Goal: Check status: Check status

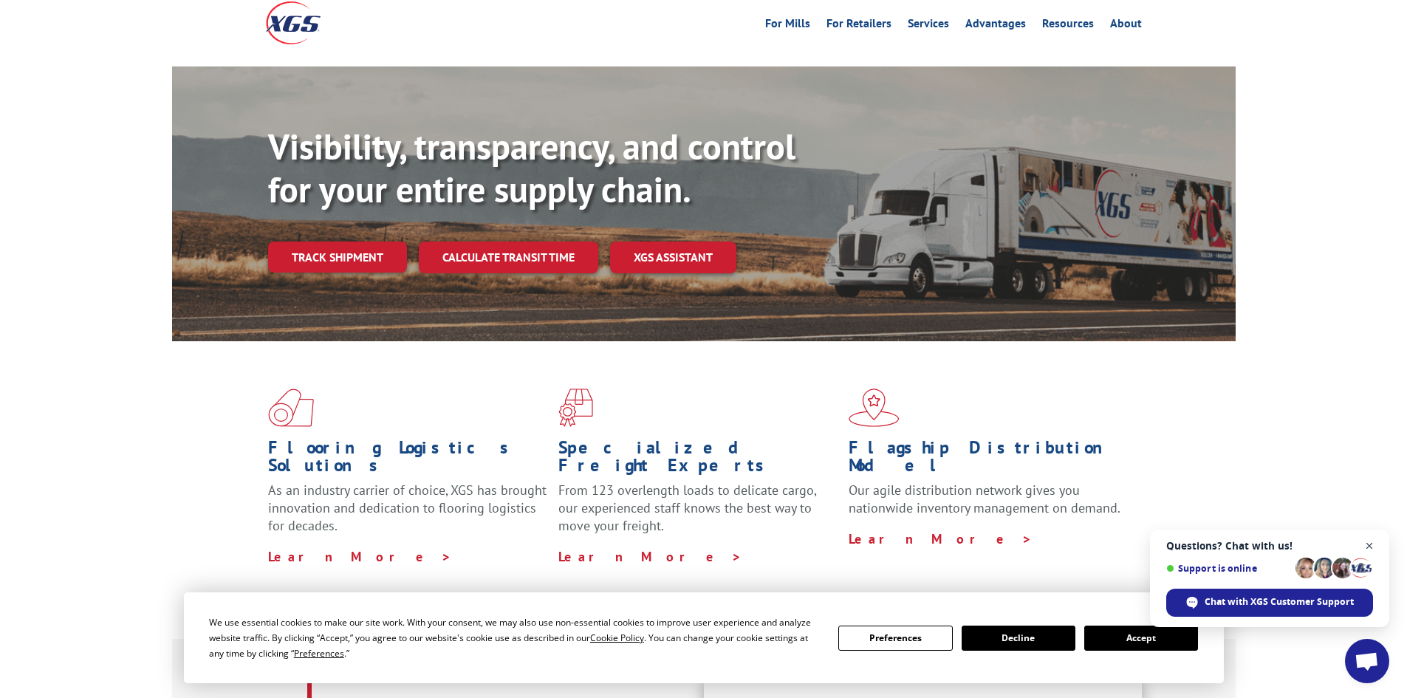
click at [1374, 549] on span "Open chat" at bounding box center [1369, 546] width 18 height 18
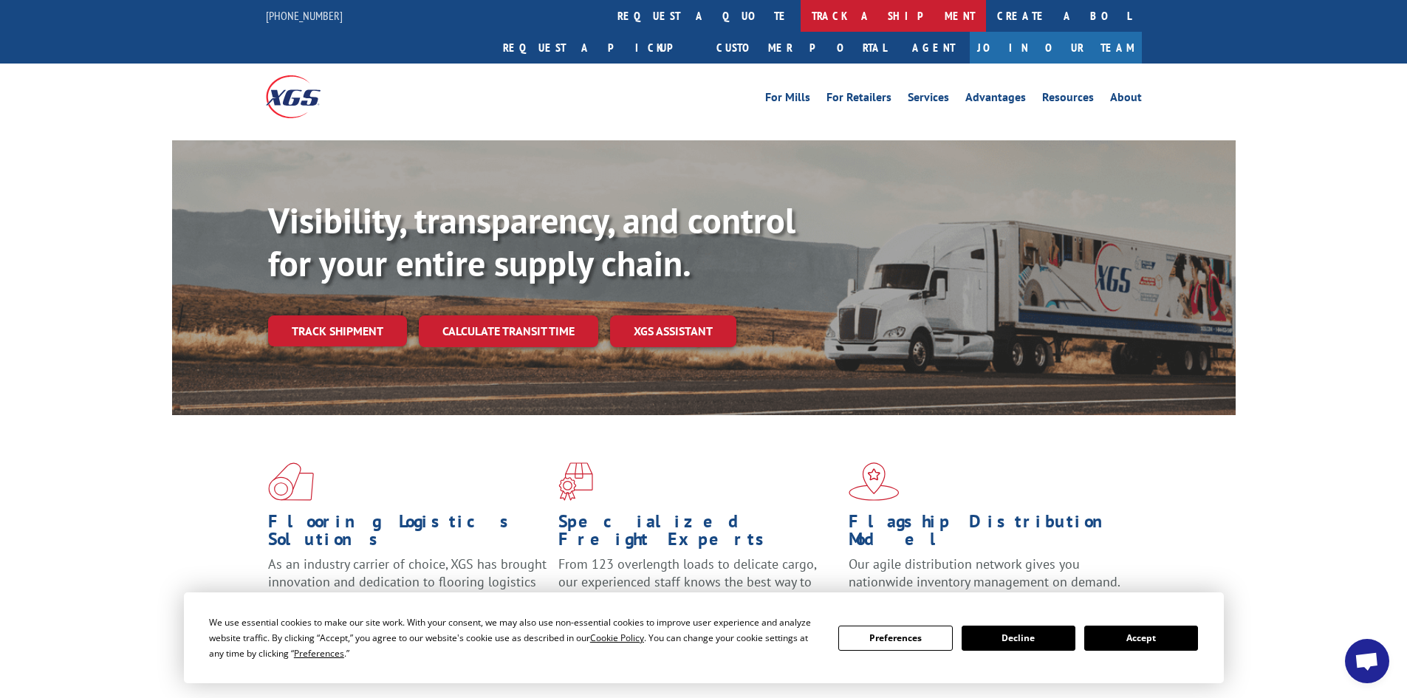
click at [801, 12] on link "track a shipment" at bounding box center [893, 16] width 185 height 32
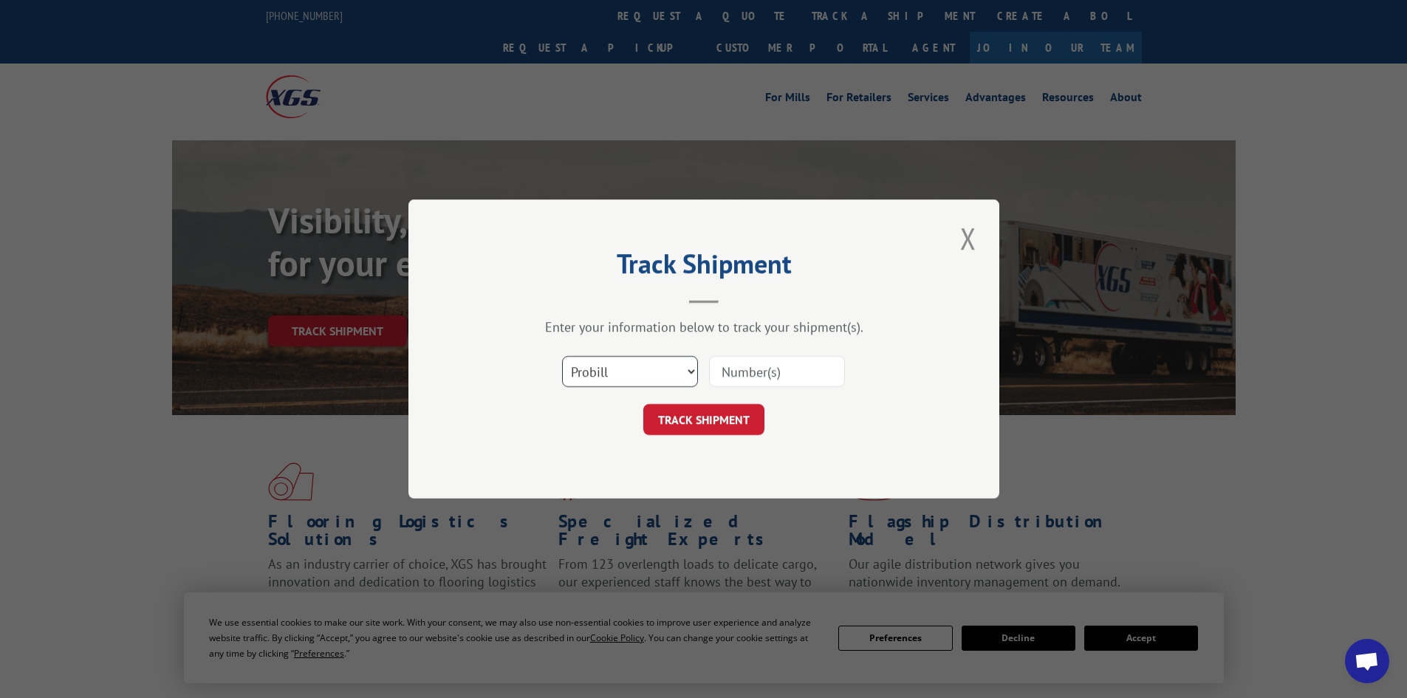
drag, startPoint x: 671, startPoint y: 366, endPoint x: 672, endPoint y: 377, distance: 11.8
click at [671, 366] on select "Select category... Probill BOL PO" at bounding box center [630, 371] width 136 height 31
select select "po"
click at [562, 356] on select "Select category... Probill BOL PO" at bounding box center [630, 371] width 136 height 31
click at [741, 377] on input at bounding box center [777, 371] width 136 height 31
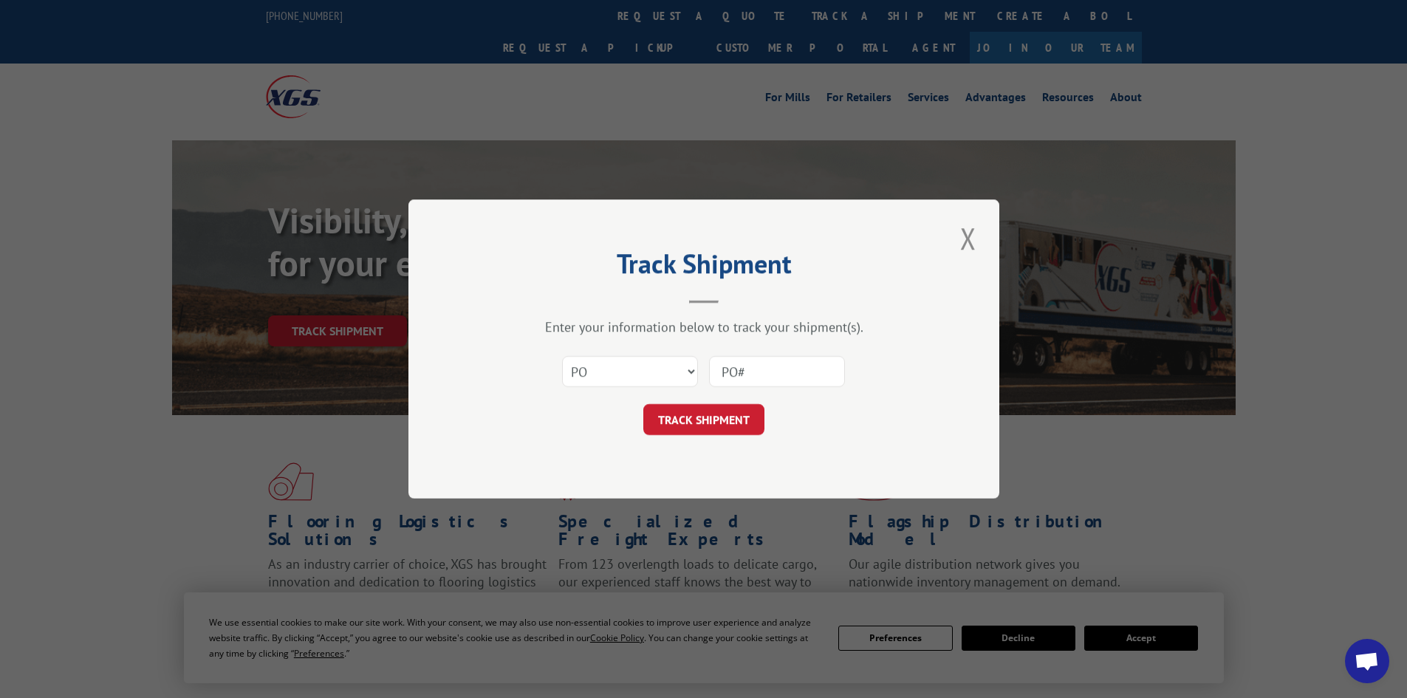
paste input "08523669"
type input "PO#08523669"
click at [725, 419] on button "TRACK SHIPMENT" at bounding box center [703, 419] width 121 height 31
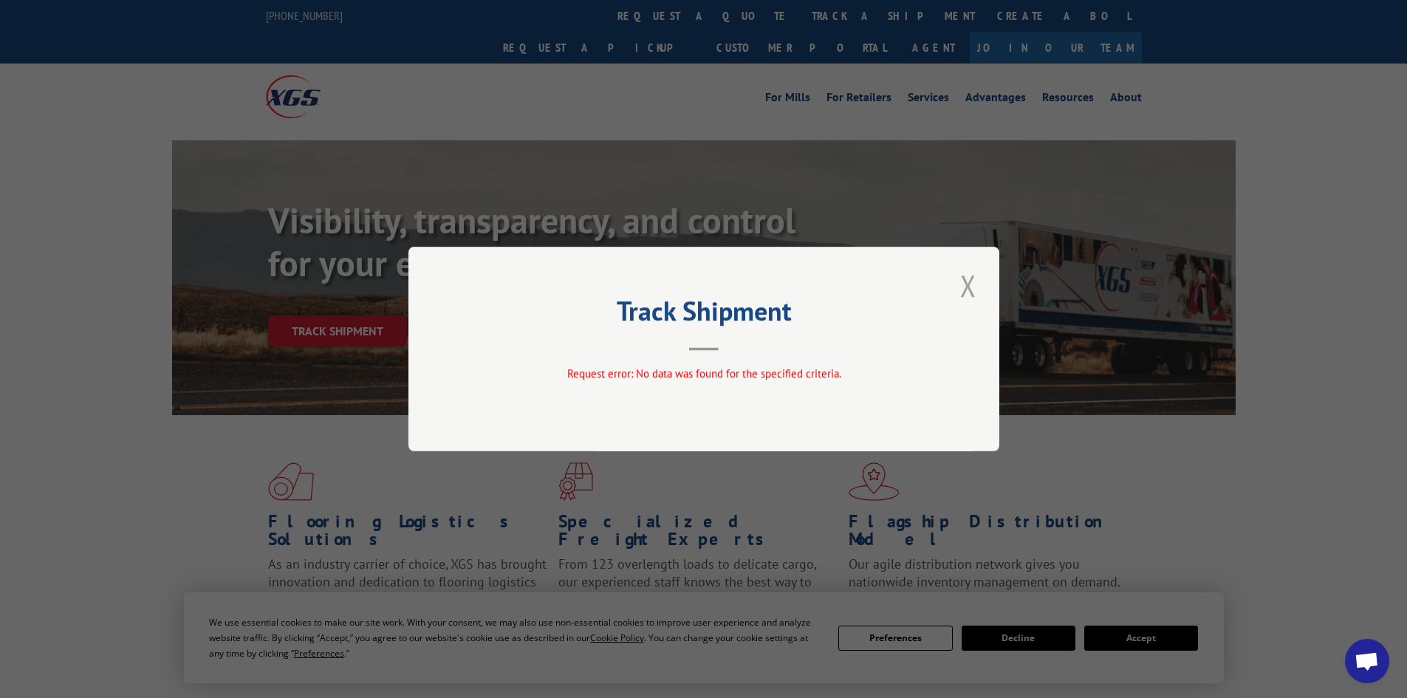
click at [972, 279] on button "Close modal" at bounding box center [968, 285] width 25 height 41
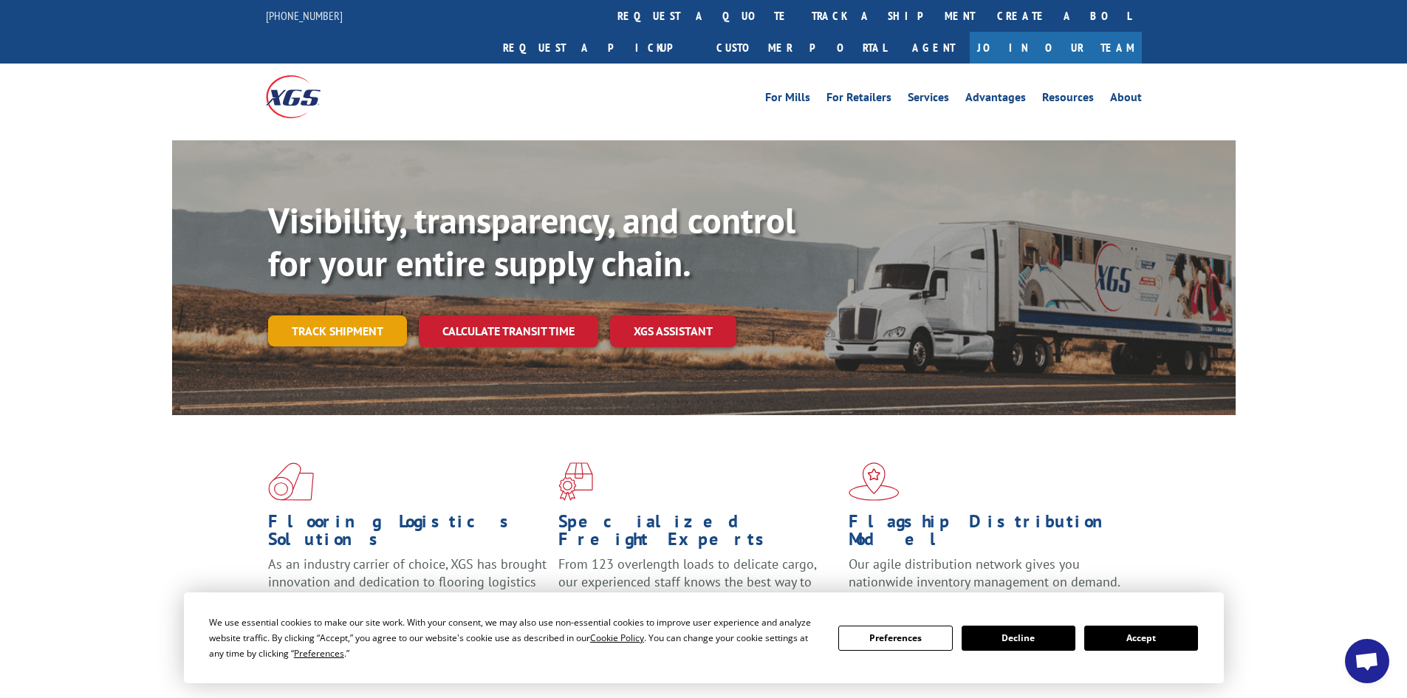
click at [295, 315] on link "Track shipment" at bounding box center [337, 330] width 139 height 31
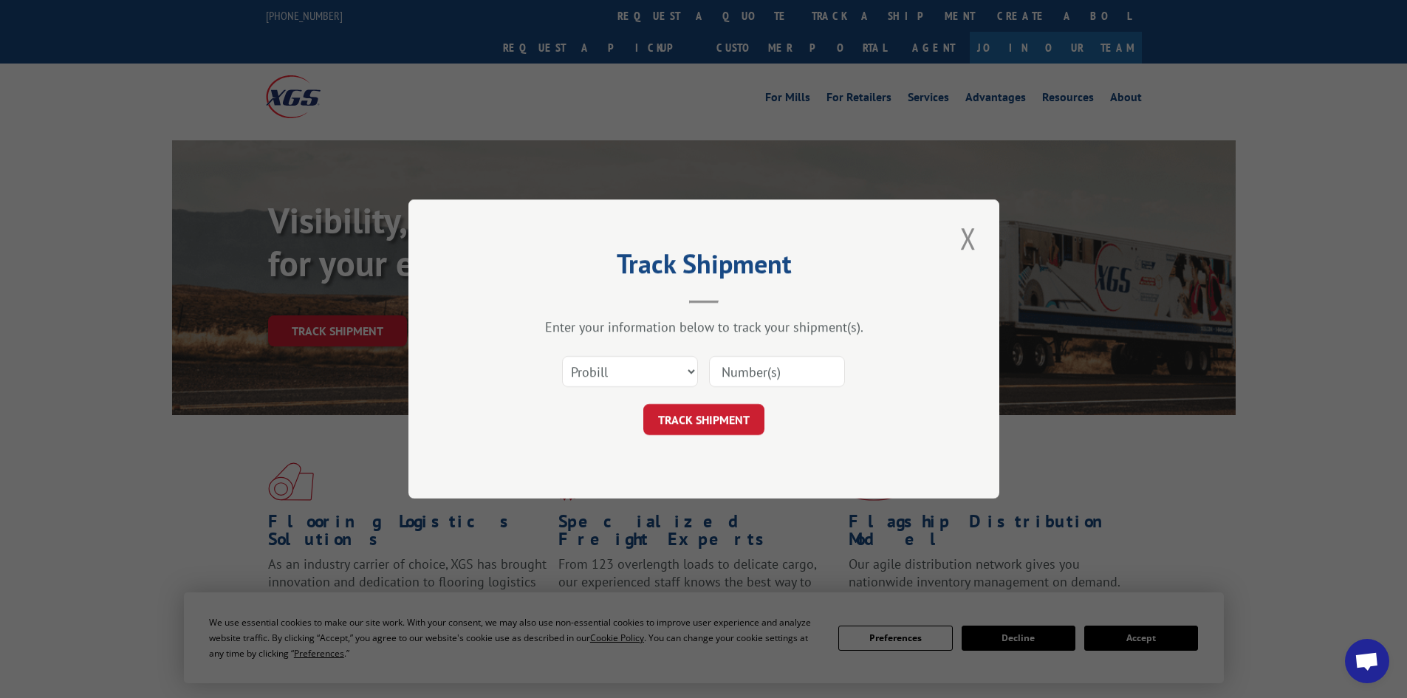
click at [776, 363] on input at bounding box center [777, 371] width 136 height 31
click at [685, 380] on select "Select category... Probill BOL PO" at bounding box center [630, 371] width 136 height 31
select select "po"
click at [562, 356] on select "Select category... Probill BOL PO" at bounding box center [630, 371] width 136 height 31
paste input "08523669"
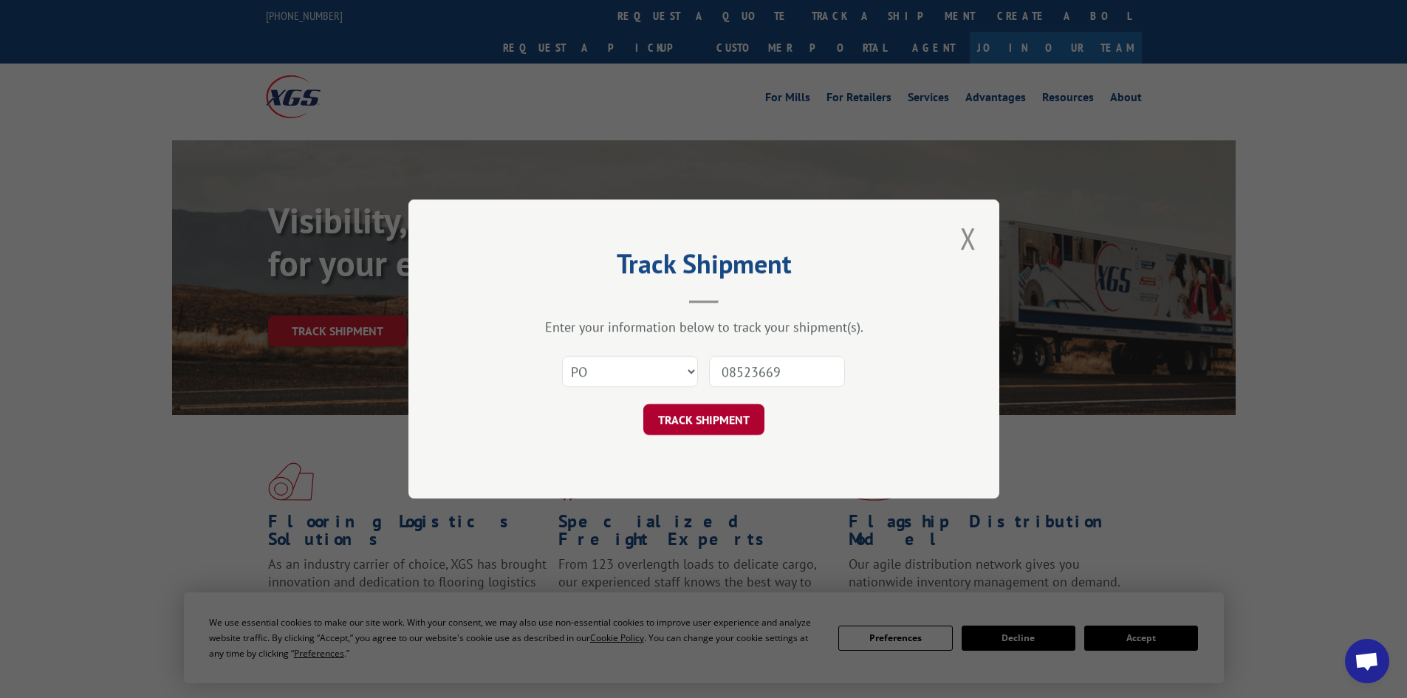
type input "08523669"
drag, startPoint x: 726, startPoint y: 422, endPoint x: 803, endPoint y: 507, distance: 114.5
click at [726, 422] on button "TRACK SHIPMENT" at bounding box center [703, 419] width 121 height 31
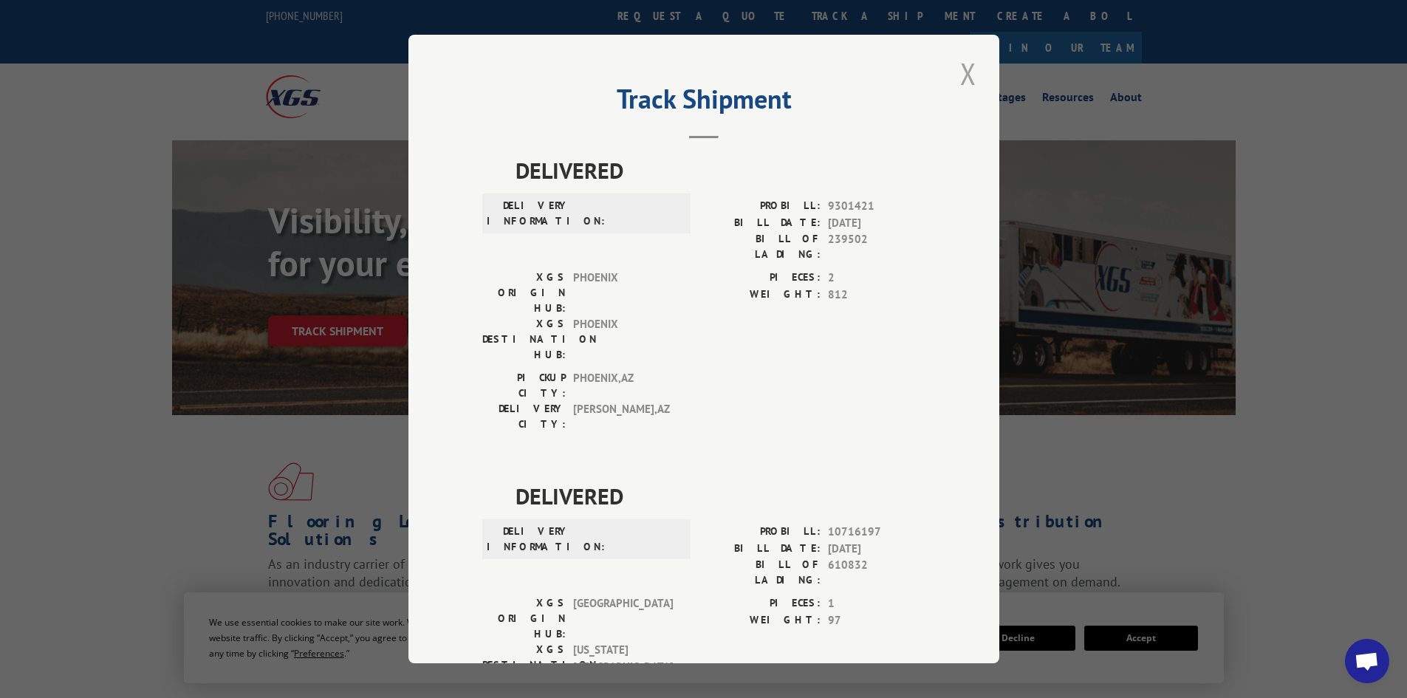
click at [966, 77] on button "Close modal" at bounding box center [968, 73] width 25 height 41
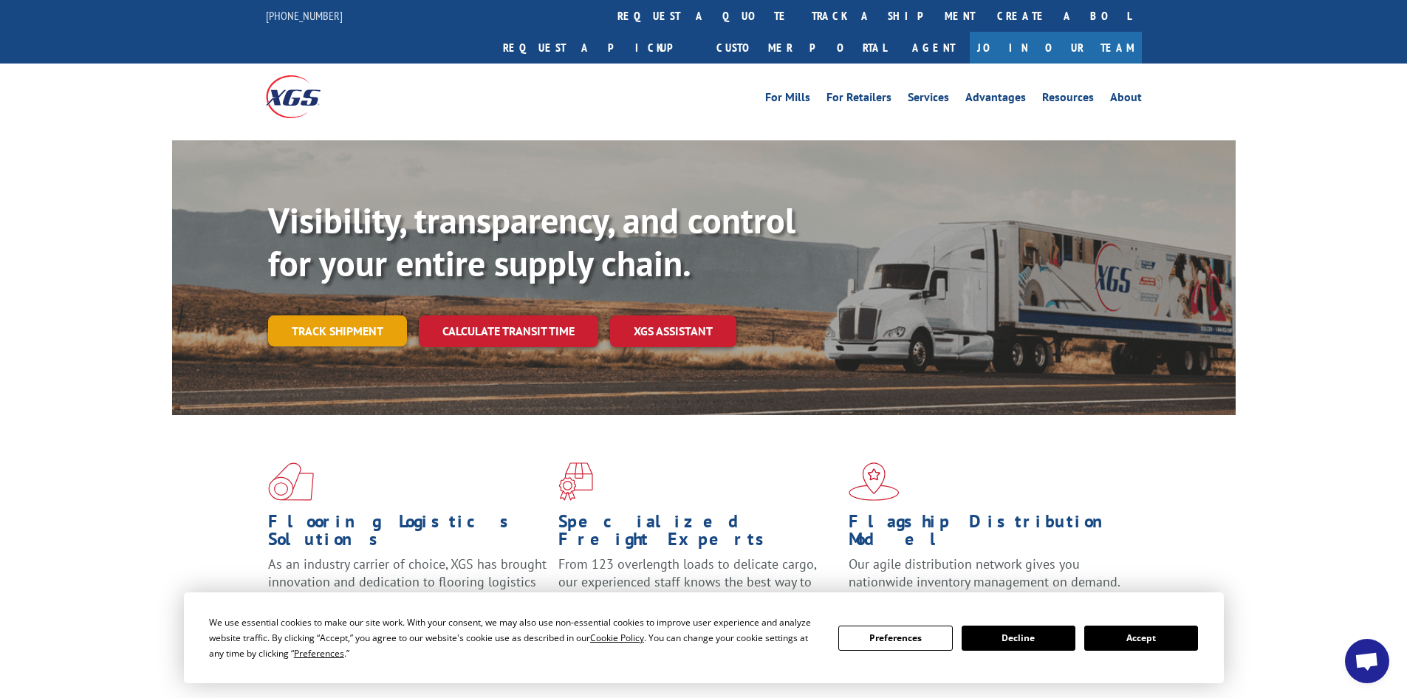
click at [353, 315] on link "Track shipment" at bounding box center [337, 330] width 139 height 31
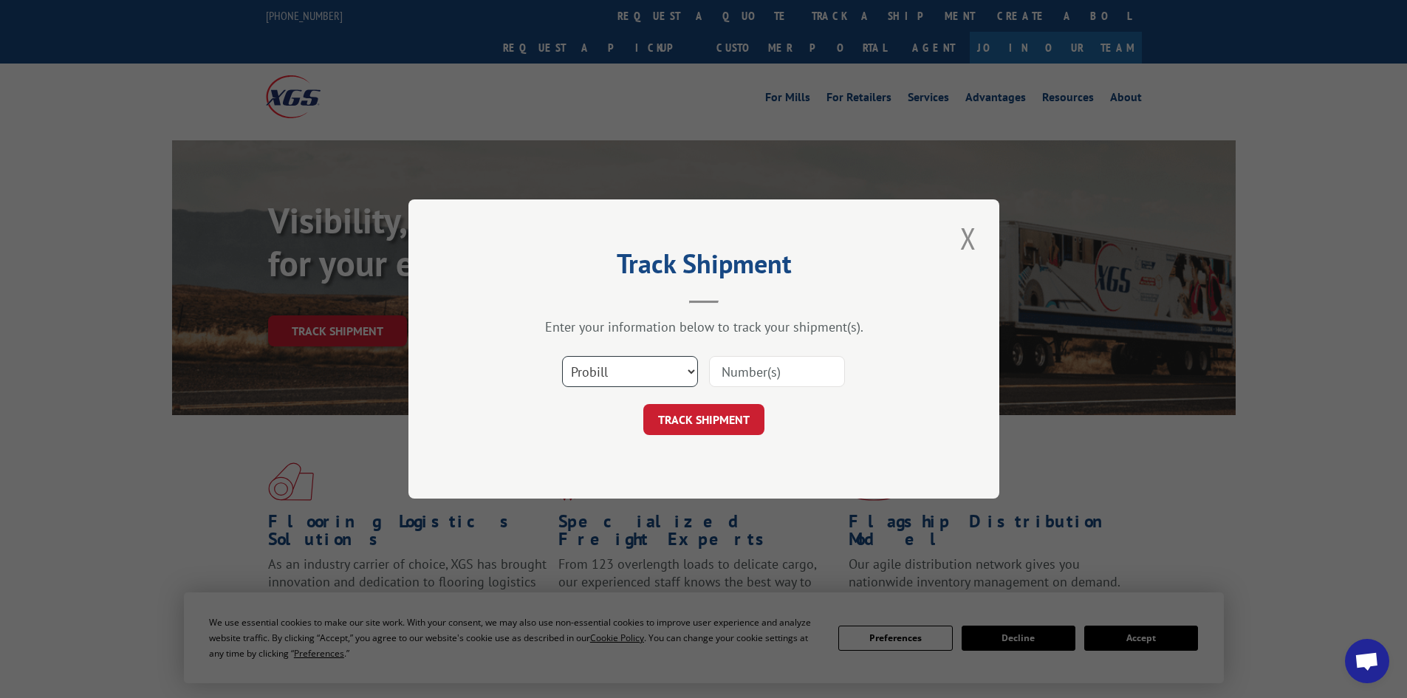
click at [631, 366] on select "Select category... Probill BOL PO" at bounding box center [630, 371] width 136 height 31
click at [562, 356] on select "Select category... Probill BOL PO" at bounding box center [630, 371] width 136 height 31
drag, startPoint x: 668, startPoint y: 370, endPoint x: 676, endPoint y: 368, distance: 8.4
click at [668, 370] on select "Select category... Probill BOL PO" at bounding box center [630, 371] width 136 height 31
select select "po"
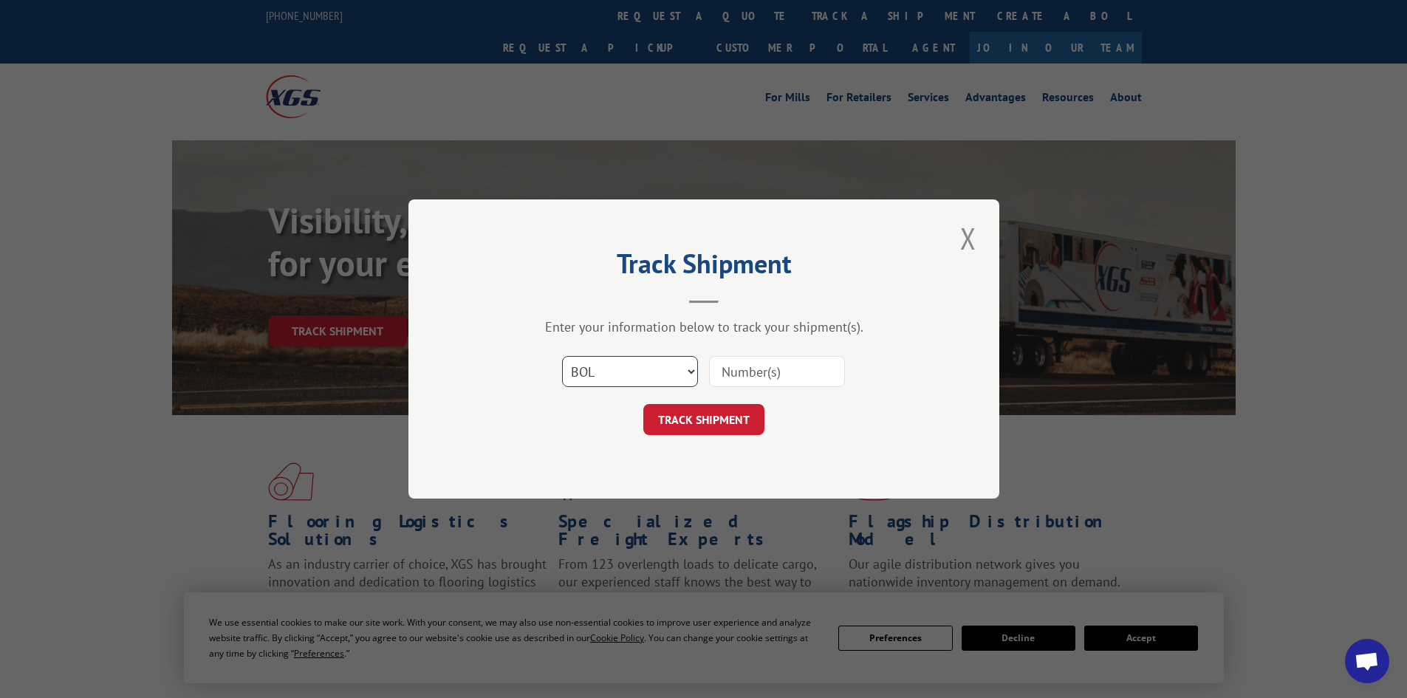
click at [562, 356] on select "Select category... Probill BOL PO" at bounding box center [630, 371] width 136 height 31
click at [774, 366] on input at bounding box center [777, 371] width 136 height 31
paste input "08523669"
type input "08523669"
click at [684, 379] on select "Select category... Probill BOL PO" at bounding box center [630, 371] width 136 height 31
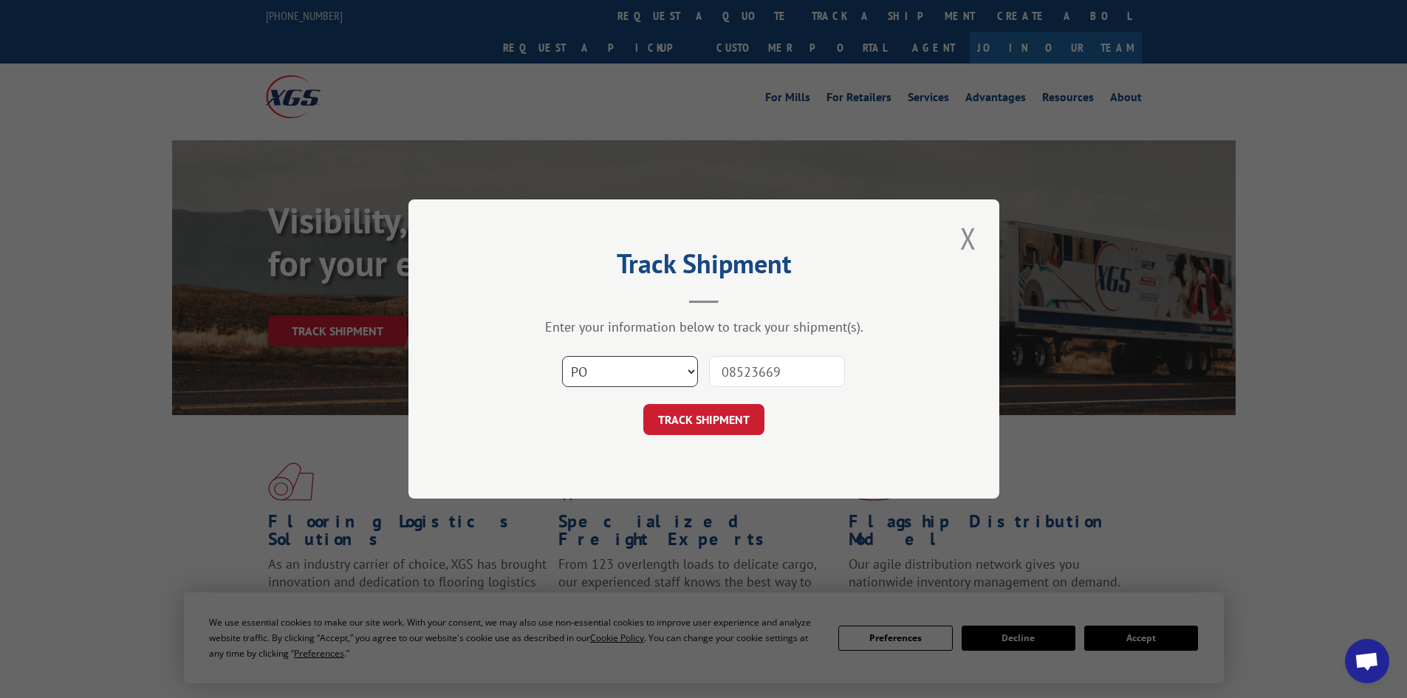
select select "bol"
click at [562, 356] on select "Select category... Probill BOL PO" at bounding box center [630, 371] width 136 height 31
drag, startPoint x: 796, startPoint y: 369, endPoint x: 588, endPoint y: 335, distance: 211.0
click at [639, 369] on div "Select category... Probill BOL PO 08523669" at bounding box center [703, 371] width 443 height 49
paste input "4869973"
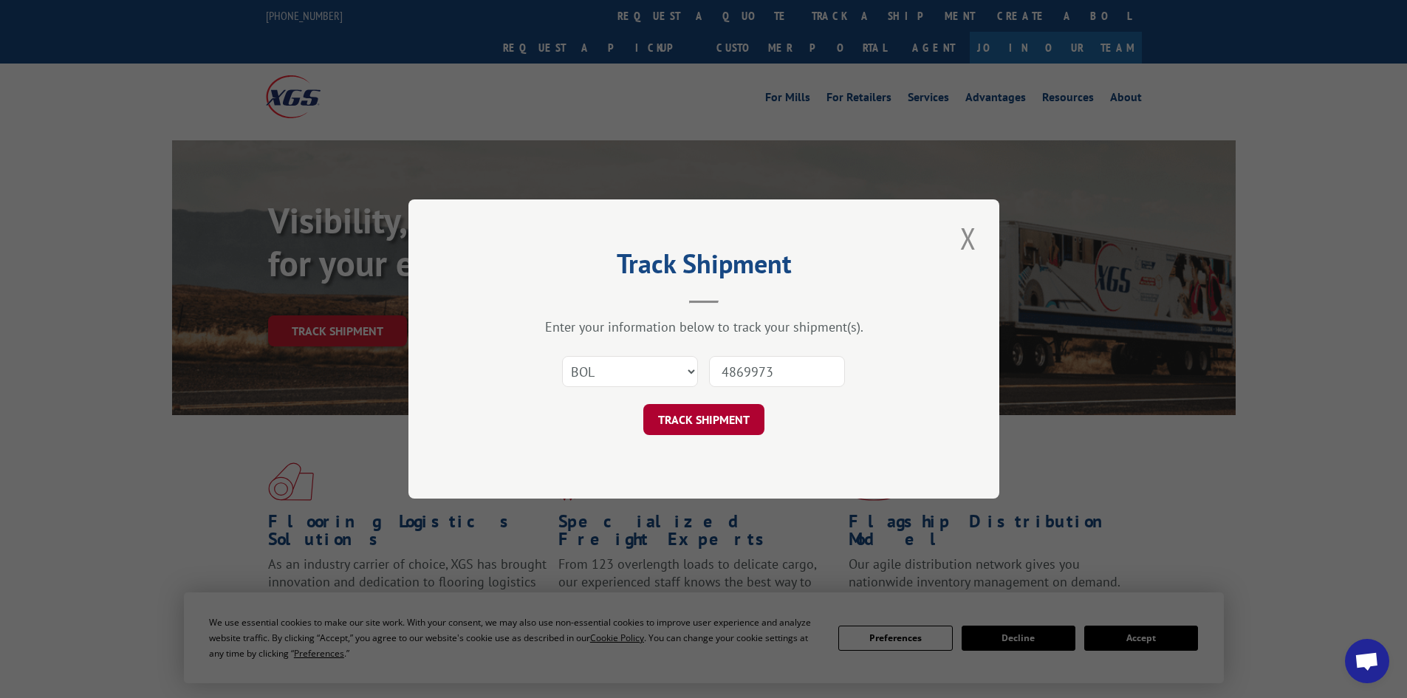
type input "4869973"
click at [753, 408] on button "TRACK SHIPMENT" at bounding box center [703, 419] width 121 height 31
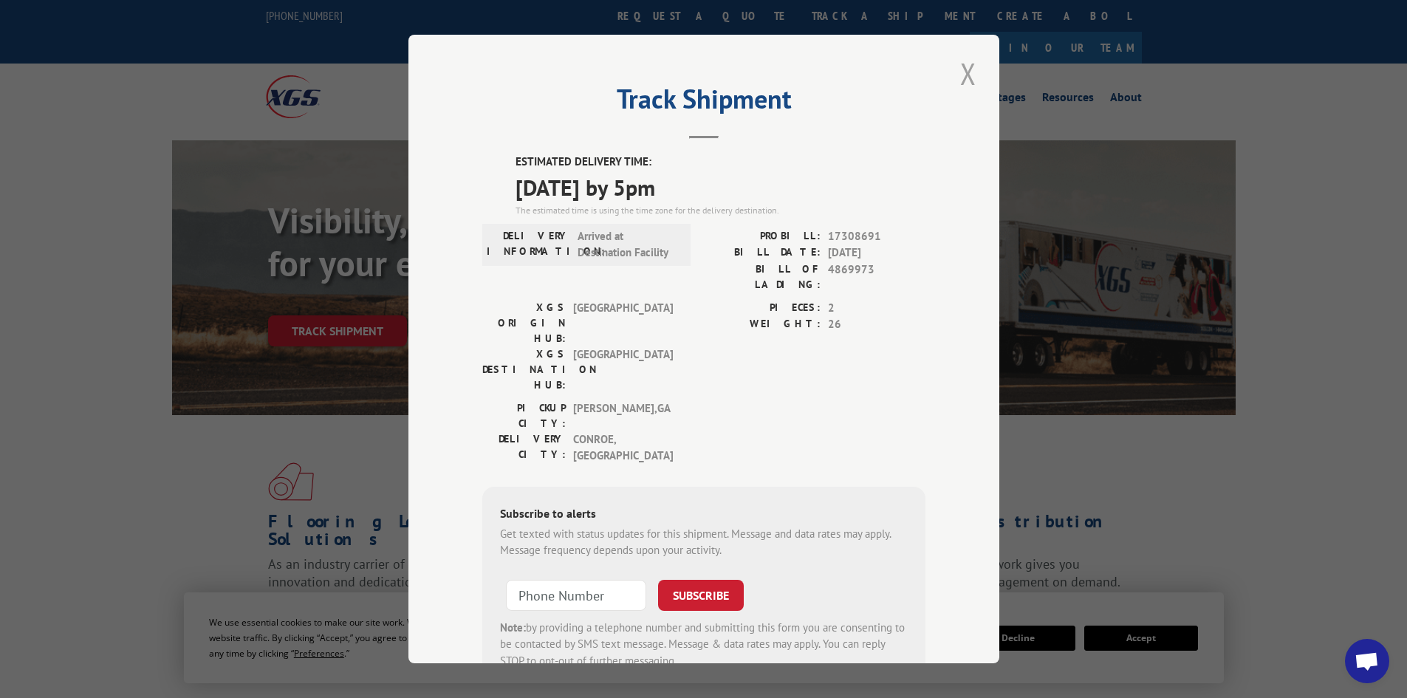
click at [963, 74] on button "Close modal" at bounding box center [968, 73] width 25 height 41
